Goal: Transaction & Acquisition: Purchase product/service

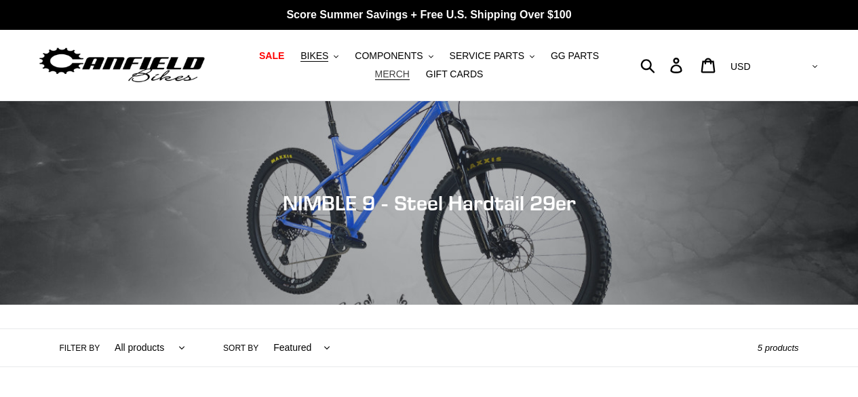
click at [410, 68] on span "MERCH" at bounding box center [392, 74] width 35 height 12
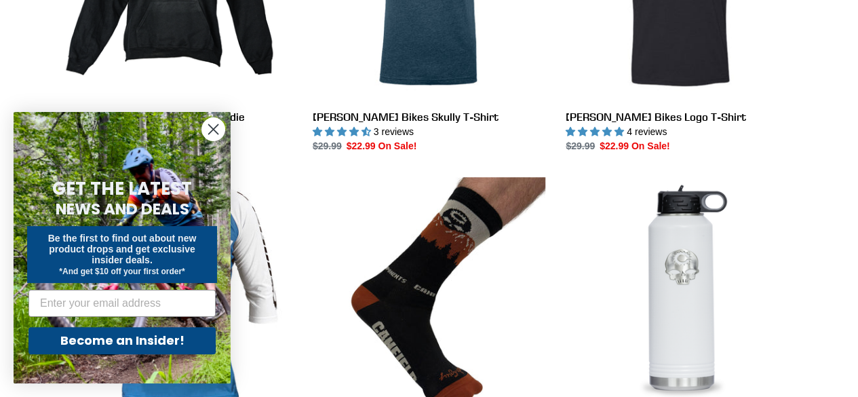
scroll to position [542, 0]
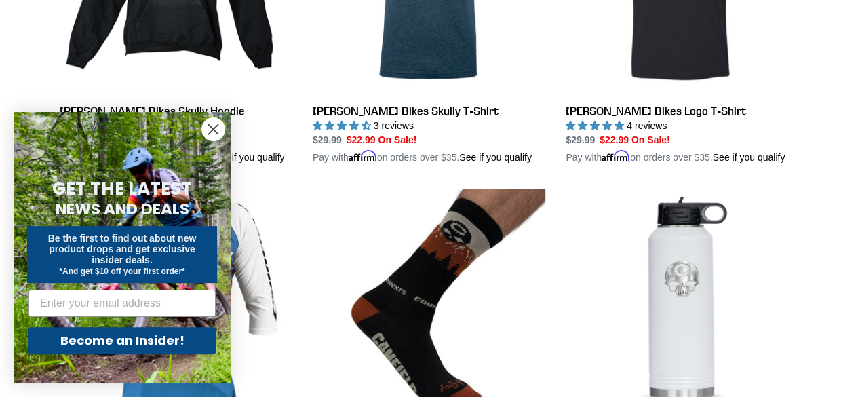
click at [214, 134] on circle "Close dialog" at bounding box center [213, 129] width 22 height 22
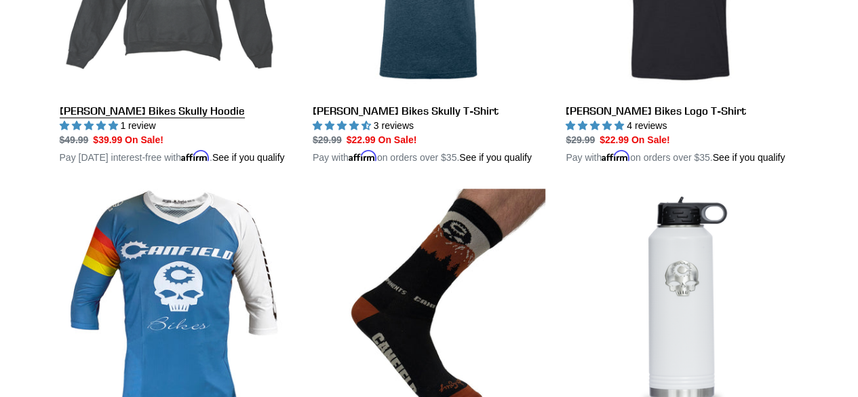
click at [184, 58] on link "[PERSON_NAME] Bikes Skully Hoodie" at bounding box center [176, 13] width 233 height 303
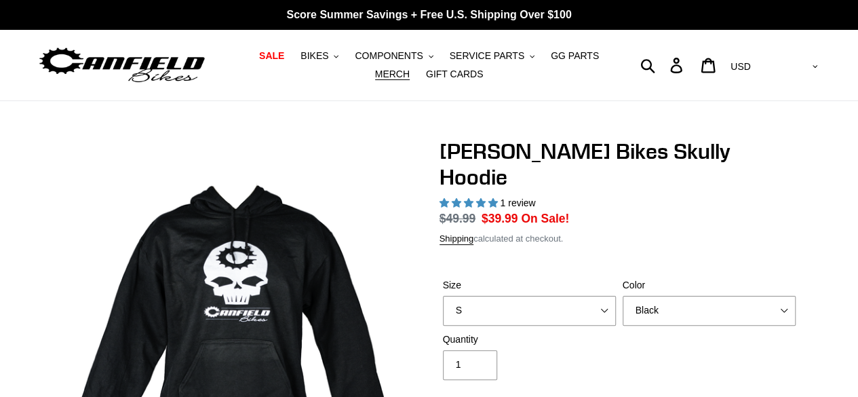
select select "highest-rating"
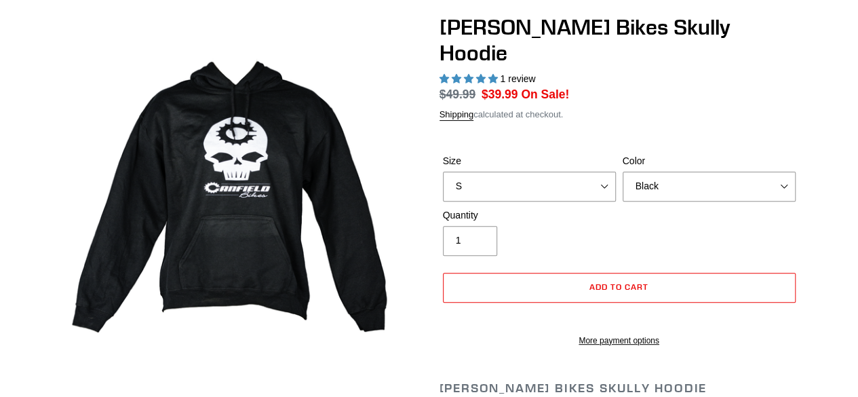
scroll to position [136, 0]
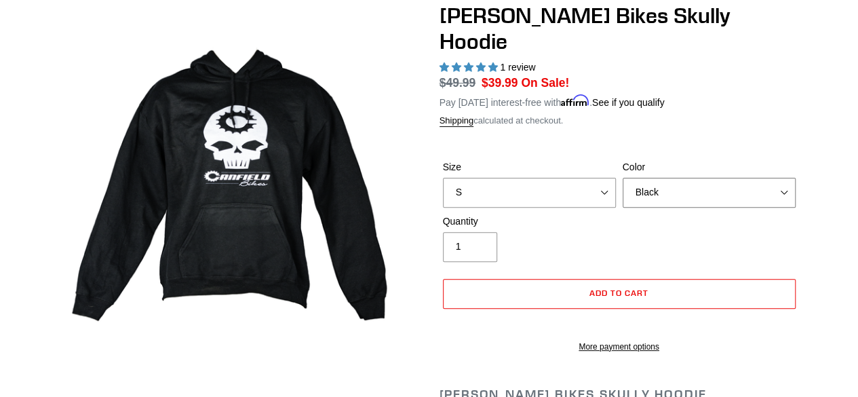
click at [654, 178] on select "Black Grey Blue" at bounding box center [709, 193] width 173 height 30
click at [536, 178] on select "S M pre-order ETA [DATE] L pre-order ETA [DATE] XL pre-order ETA [DATE]" at bounding box center [529, 193] width 173 height 30
click at [536, 178] on select "S M pre-order ETA 9.20.25 L pre-order ETA 9.20.25 XL pre-order ETA 9.20.25" at bounding box center [529, 193] width 173 height 30
